Goal: Task Accomplishment & Management: Manage account settings

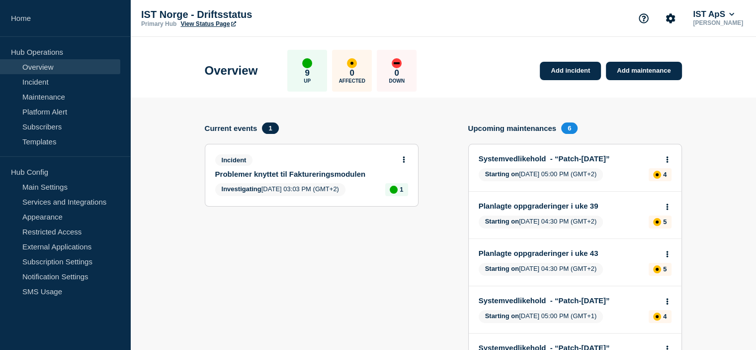
click at [404, 160] on icon at bounding box center [404, 159] width 2 height 6
click at [384, 196] on link "Update incident" at bounding box center [403, 196] width 48 height 8
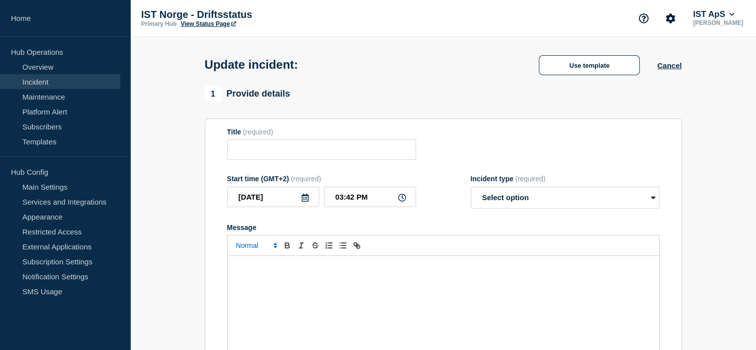
type input "Problemer knyttet til Faktureringsmodulen"
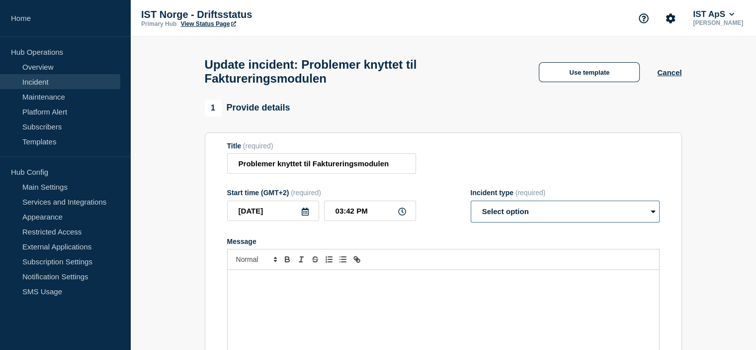
click at [531, 217] on select "Select option Investigating Identified Monitoring Resolved" at bounding box center [565, 211] width 189 height 22
select select "resolved"
click at [471, 206] on select "Select option Investigating Identified Monitoring Resolved" at bounding box center [565, 211] width 189 height 22
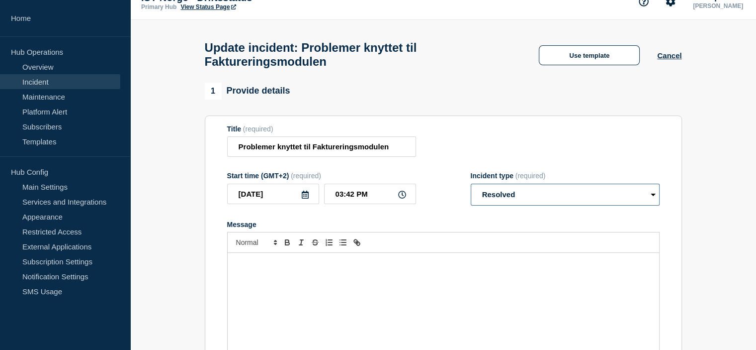
scroll to position [66, 0]
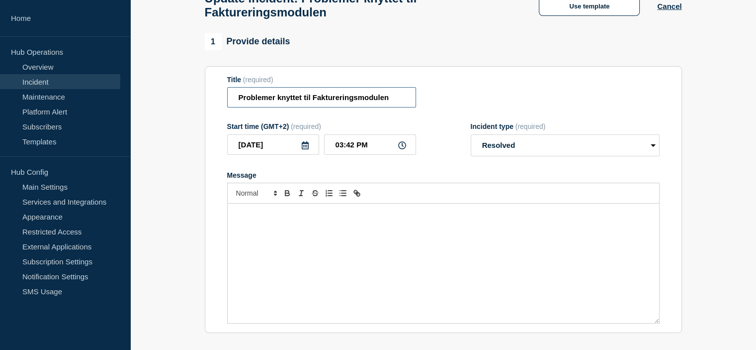
click at [331, 102] on input "Problemer knyttet til Faktureringsmodulen" at bounding box center [321, 97] width 189 height 20
click at [362, 106] on input "Problemer knyttet til Faktureringsmodulen" at bounding box center [321, 97] width 189 height 20
click at [260, 235] on div "Message" at bounding box center [444, 262] width 432 height 119
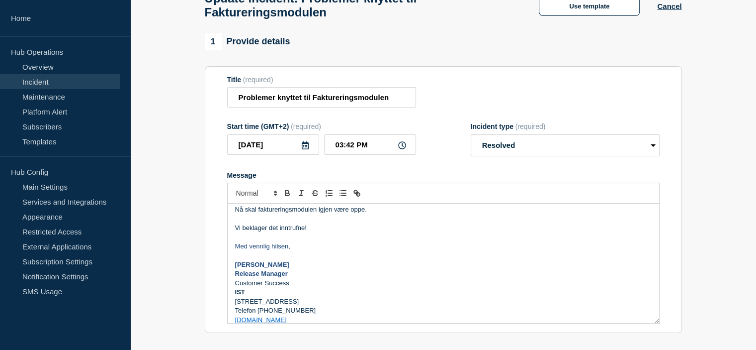
scroll to position [0, 0]
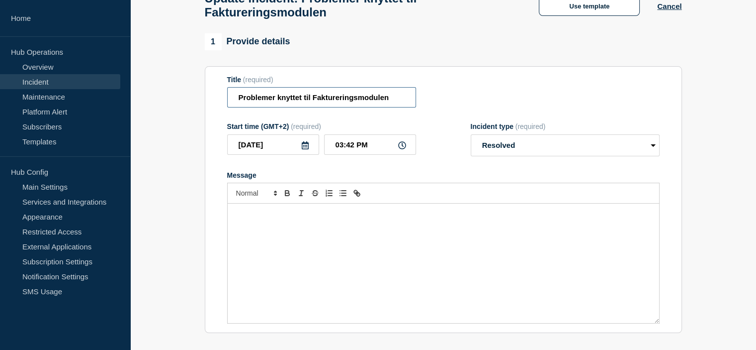
click at [382, 104] on input "Problemer knyttet til Faktureringsmodulen" at bounding box center [321, 97] width 189 height 20
drag, startPoint x: 391, startPoint y: 101, endPoint x: 190, endPoint y: 79, distance: 202.1
click at [190, 79] on section "1 Provide details Title (required) Problemer knyttet til Faktureringsmodulen St…" at bounding box center [443, 298] width 626 height 531
click at [289, 226] on div "Message" at bounding box center [444, 262] width 432 height 119
paste div "Message"
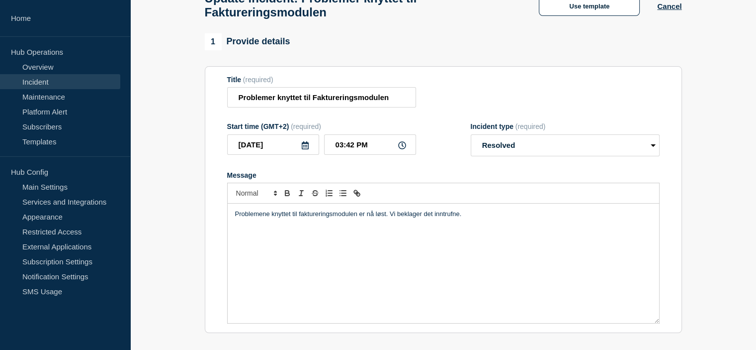
click at [377, 230] on div "Problemene knyttet til faktureringsmodulen er nå løst. Vi beklager det inntrufn…" at bounding box center [444, 262] width 432 height 119
click at [436, 218] on p "Problemene knyttet til faktureringsmodulen er nå løst. Vi beklager det inntrufn…" at bounding box center [443, 213] width 417 height 9
click at [532, 243] on div "Problemene knyttet til faktureringsmodulen er nå løst. Vi beklager det inntrufn…" at bounding box center [444, 262] width 432 height 119
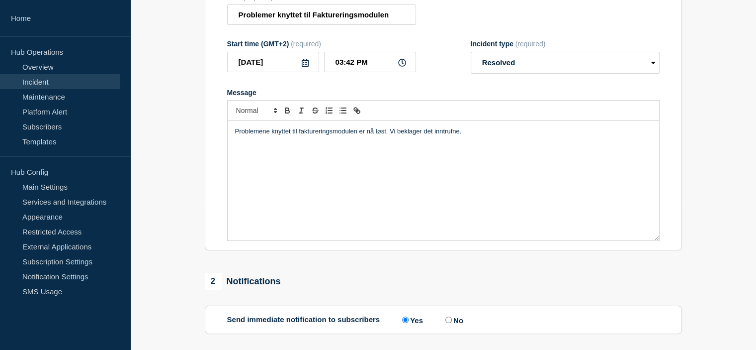
scroll to position [149, 0]
click at [301, 135] on p "Problemene knyttet til faktureringsmodulen er nå løst. Vi beklager det inntrufn…" at bounding box center [443, 130] width 417 height 9
click at [347, 135] on p "Problemene knyttet til faktureringsmodulen er nå løst. Vi beklager det inntrufn…" at bounding box center [443, 130] width 417 height 9
click at [477, 135] on p "Problemene knyttet til faktureringsmodulen er nå løst. Vi beklager det inntrufn…" at bounding box center [443, 130] width 417 height 9
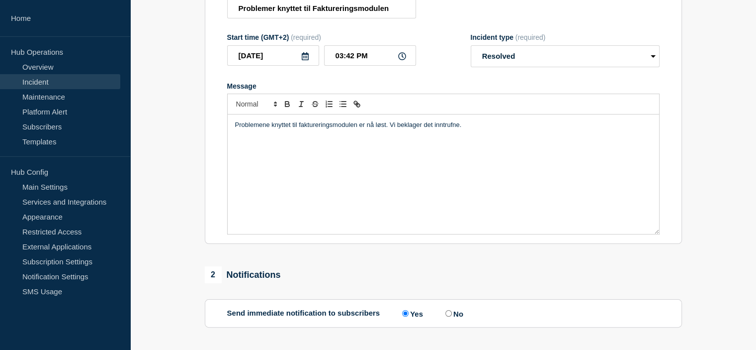
scroll to position [199, 0]
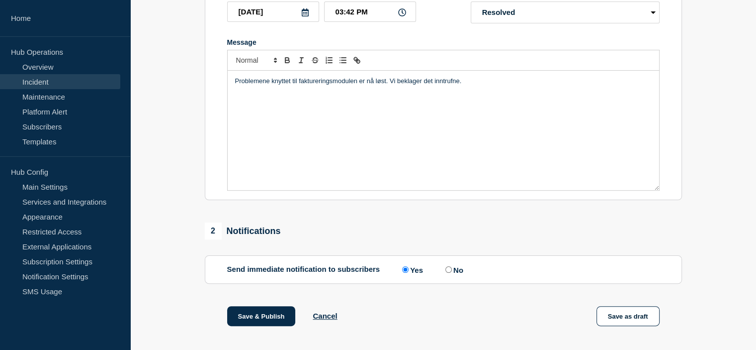
click at [450, 272] on input "No" at bounding box center [448, 269] width 6 height 6
radio input "true"
radio input "false"
click at [265, 318] on button "Save & Publish" at bounding box center [261, 316] width 69 height 20
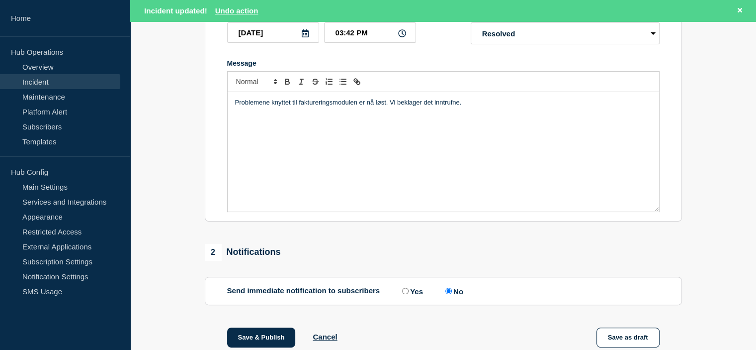
scroll to position [220, 0]
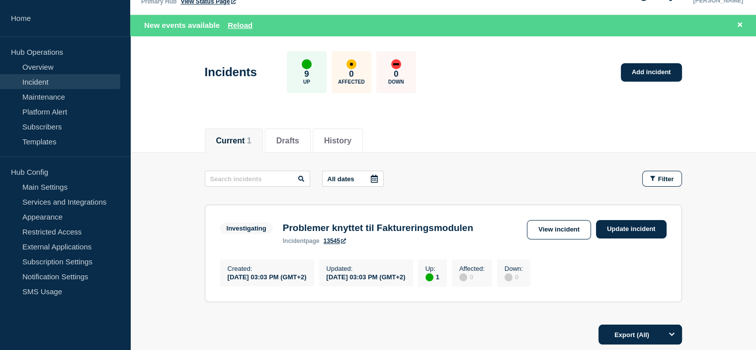
scroll to position [99, 0]
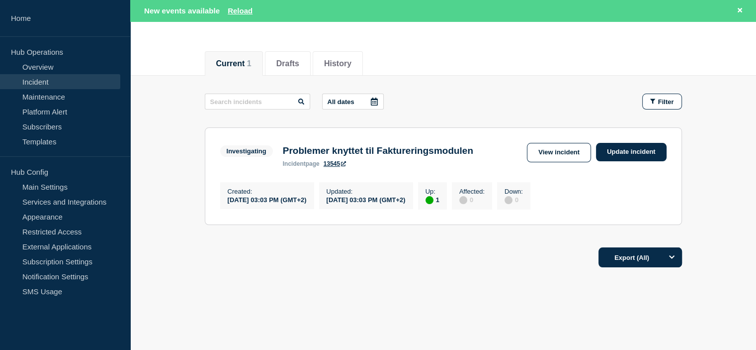
click at [404, 147] on h3 "Problemer knyttet til Faktureringsmodulen" at bounding box center [378, 150] width 190 height 11
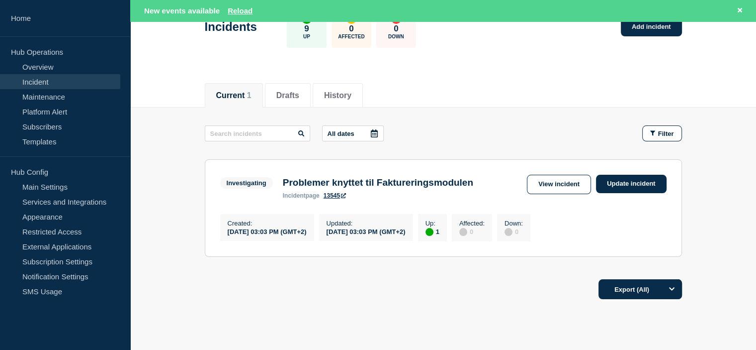
scroll to position [0, 0]
